Goal: Transaction & Acquisition: Purchase product/service

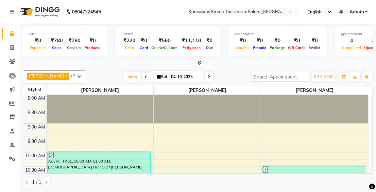
scroll to position [114, 0]
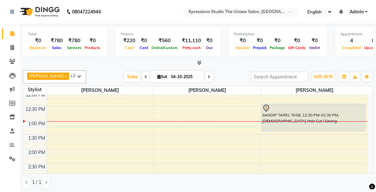
scroll to position [111, 0]
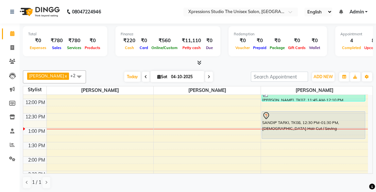
click at [295, 112] on div at bounding box center [314, 116] width 102 height 8
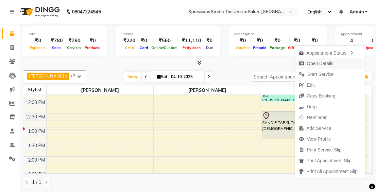
click at [313, 63] on span "Open Details" at bounding box center [320, 63] width 27 height 7
select select "7"
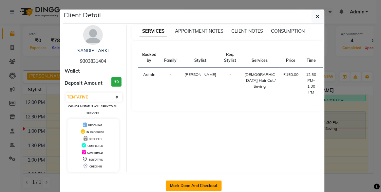
click at [210, 183] on button "Mark Done And Checkout" at bounding box center [194, 186] width 56 height 10
select select "service"
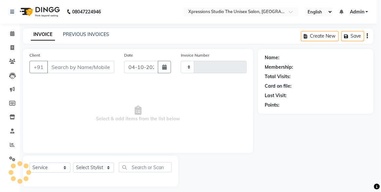
type input "5301"
select select "7003"
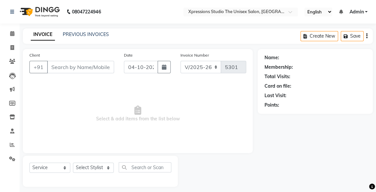
type input "9303831404"
select select "57589"
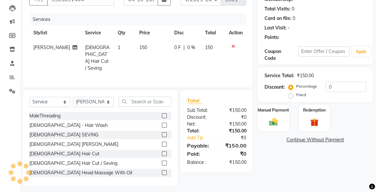
scroll to position [69, 0]
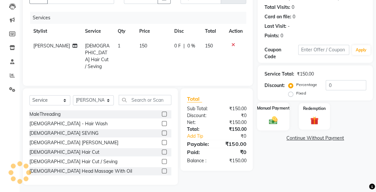
click at [275, 125] on div "Manual Payment" at bounding box center [273, 116] width 32 height 28
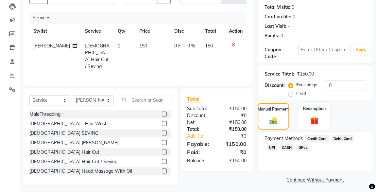
click at [277, 144] on span "UPI" at bounding box center [272, 148] width 10 height 8
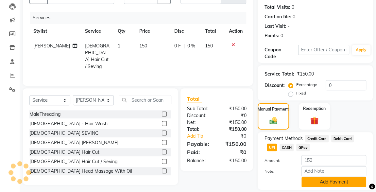
click at [334, 181] on button "Add Payment" at bounding box center [334, 182] width 65 height 10
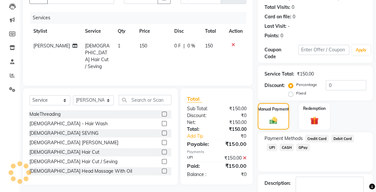
scroll to position [108, 0]
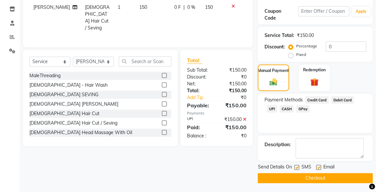
click at [297, 167] on label at bounding box center [297, 167] width 5 height 5
click at [297, 167] on input "checkbox" at bounding box center [297, 168] width 4 height 4
checkbox input "false"
click at [312, 180] on button "Checkout" at bounding box center [315, 178] width 115 height 10
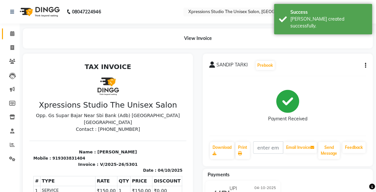
click at [16, 31] on span at bounding box center [12, 34] width 11 height 8
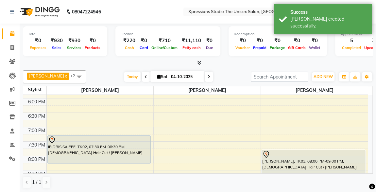
scroll to position [286, 0]
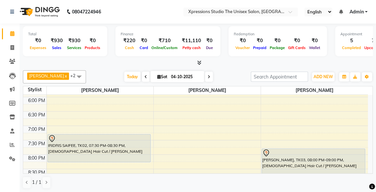
click at [103, 141] on div at bounding box center [99, 139] width 102 height 8
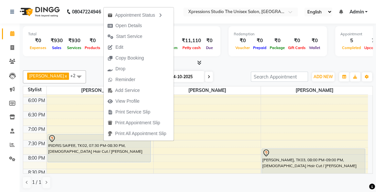
click at [251, 58] on div "Total ₹0 Expenses ₹930 Sales ₹930 Services ₹0 Products Finance ₹220 Cash ₹0 Car…" at bounding box center [198, 42] width 350 height 32
